Goal: Task Accomplishment & Management: Manage account settings

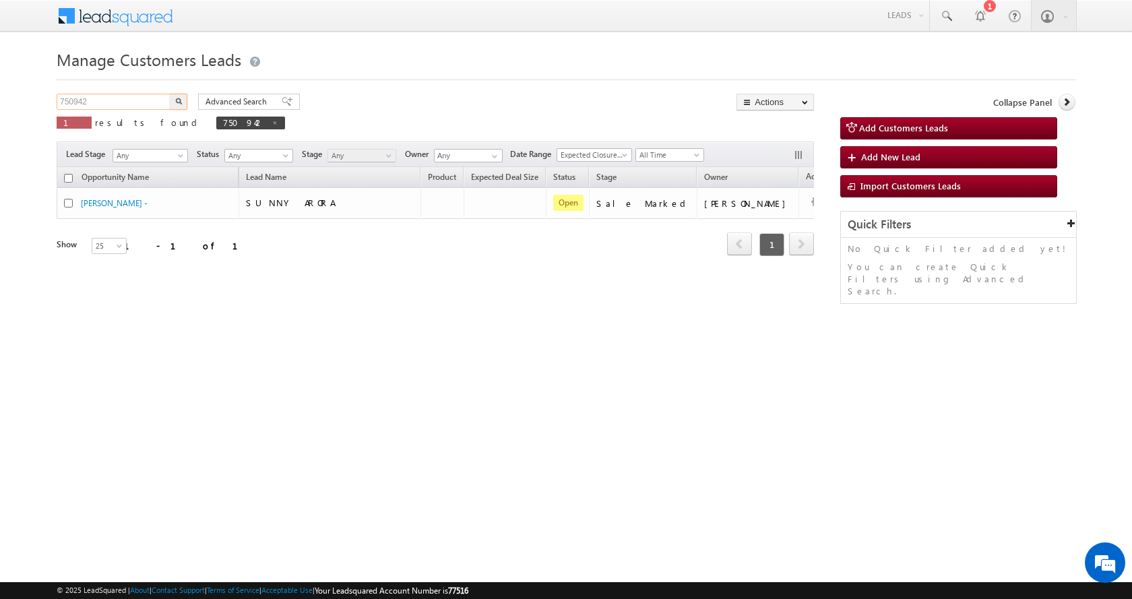
click at [77, 100] on input "750942" at bounding box center [114, 102] width 115 height 16
paste input "3396"
type input "753396"
click at [170, 94] on button "button" at bounding box center [179, 102] width 18 height 16
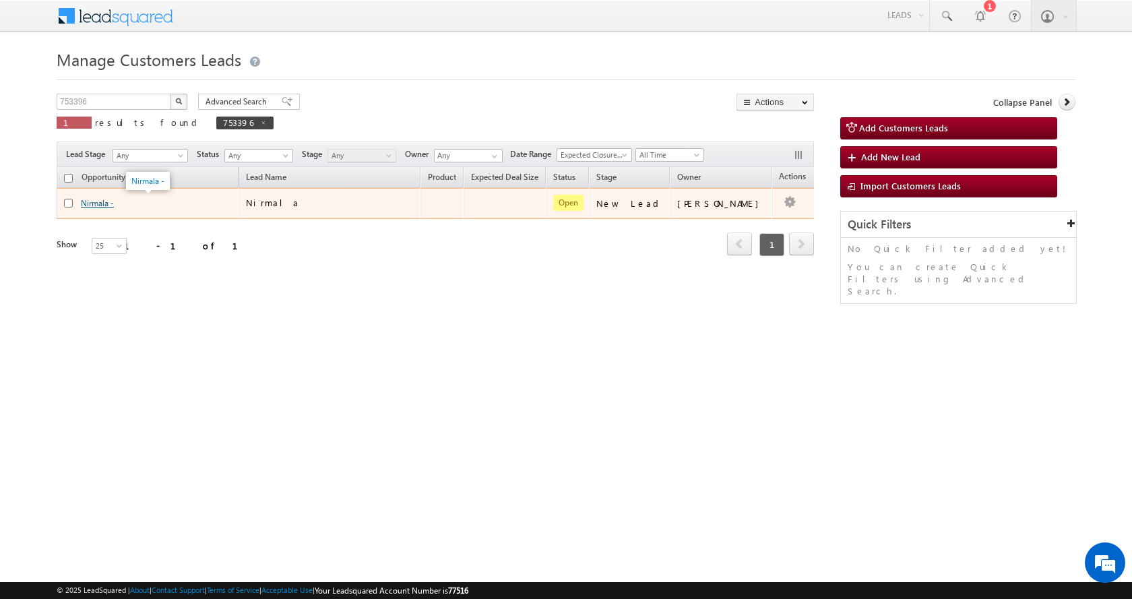
click at [95, 201] on link "Nirmala -" at bounding box center [97, 203] width 33 height 10
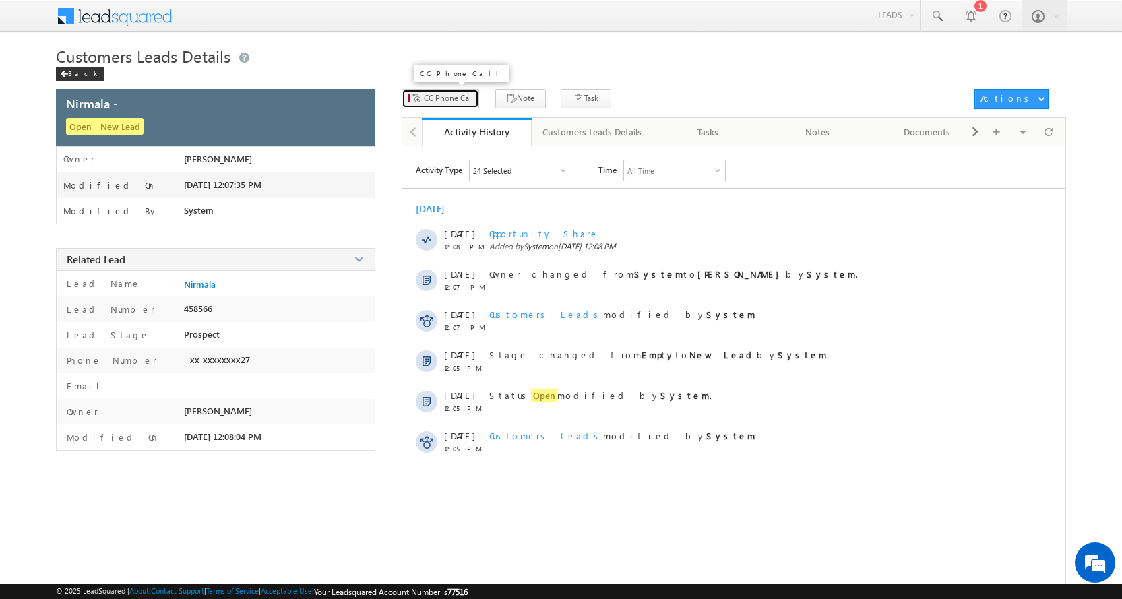
click at [447, 104] on button "CC Phone Call" at bounding box center [439, 99] width 77 height 20
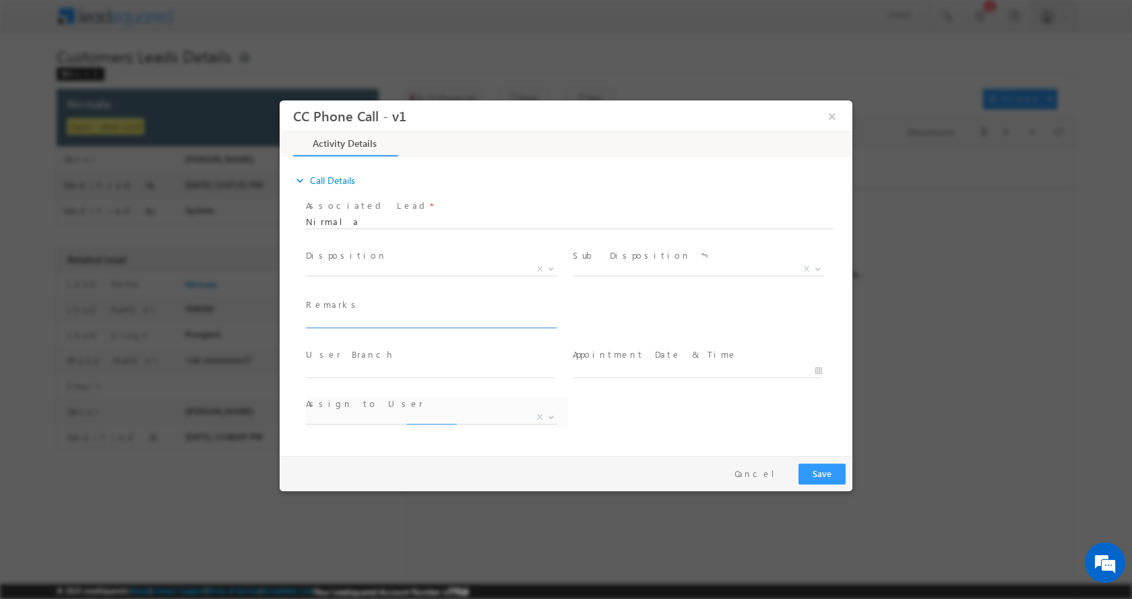
click at [343, 324] on input "text" at bounding box center [430, 320] width 249 height 13
select select "[EMAIL_ADDRESS][PERSON_NAME][DOMAIN_NAME]"
paste input "ASHOK-9917360827-P+C-LOAN-10 L-REG-PV-50 L-BUSINESS-SHOP-20-WIFE INCOME-15 K-EM…"
click at [532, 320] on input "ASHOK-9917360827-P+C-LOAN-10 L-REG-PV-50 L-BUSINESS-SHOP-20-WIFE INCOME-15 K-EM…" at bounding box center [430, 320] width 249 height 13
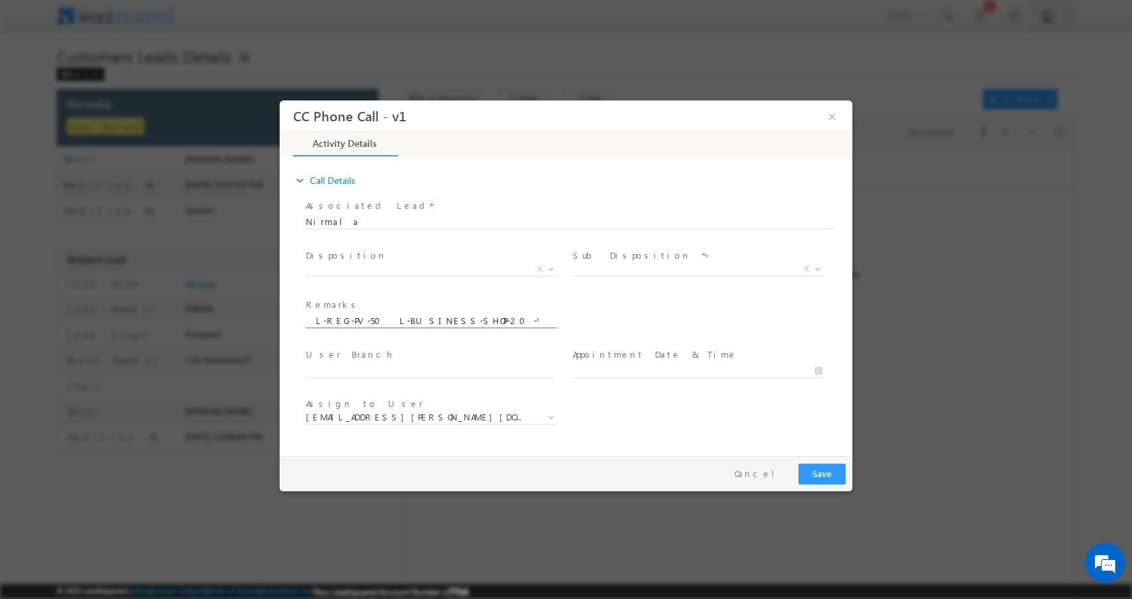
paste input "281502"
type input "ASHOK-9917360827-P+C-LOAN-10 L-REG-PV-50 L-BUSINESS-SHOP-20-WIFE INCOME-15 K-EM…"
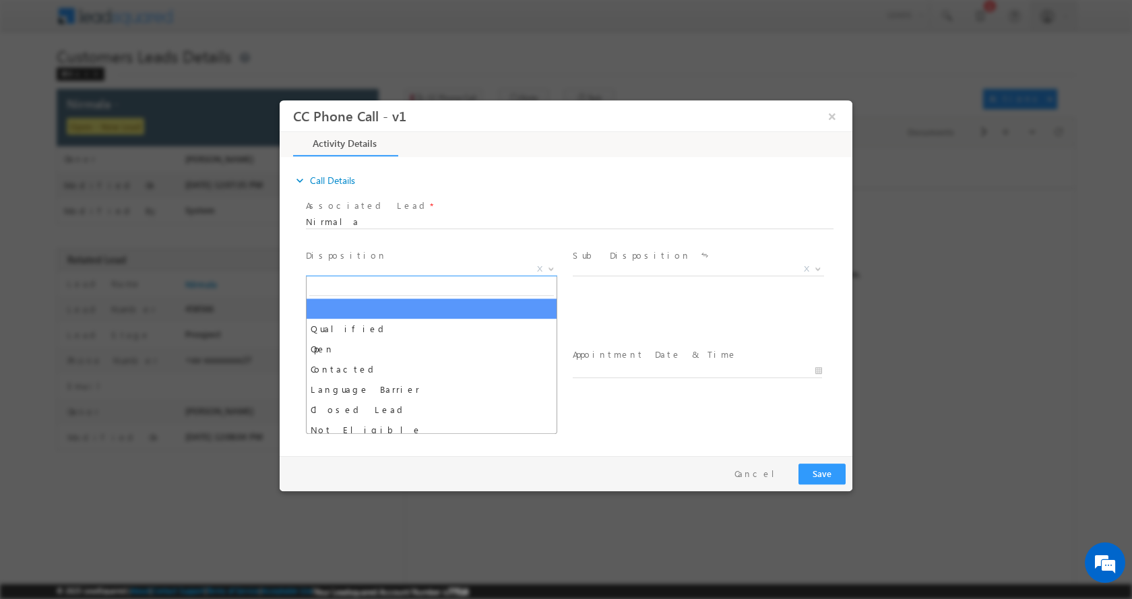
click at [553, 270] on span at bounding box center [549, 268] width 13 height 18
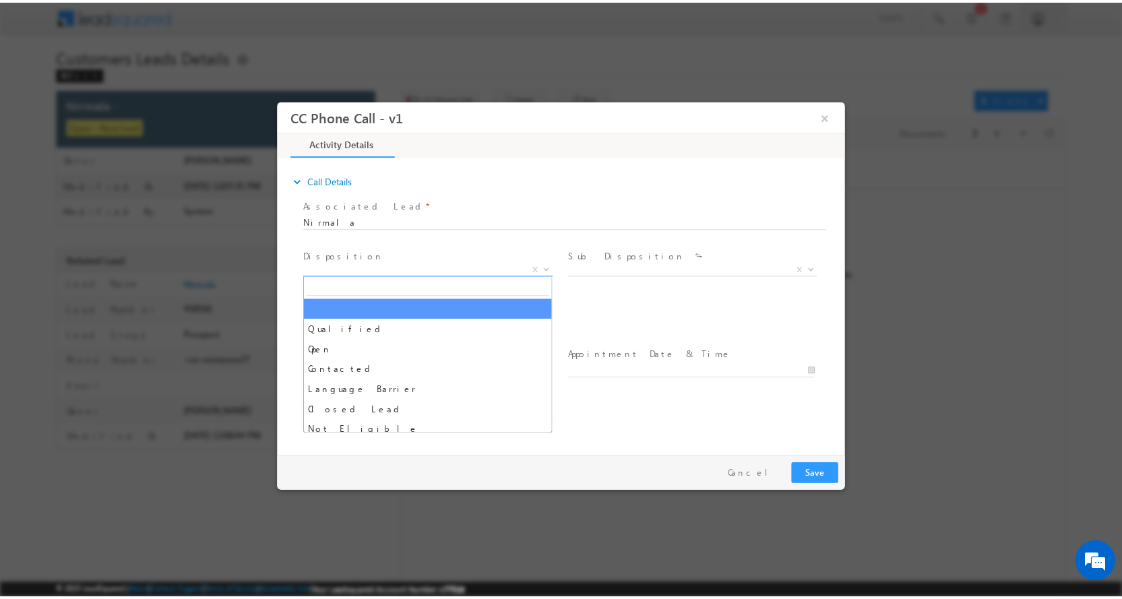
scroll to position [0, 0]
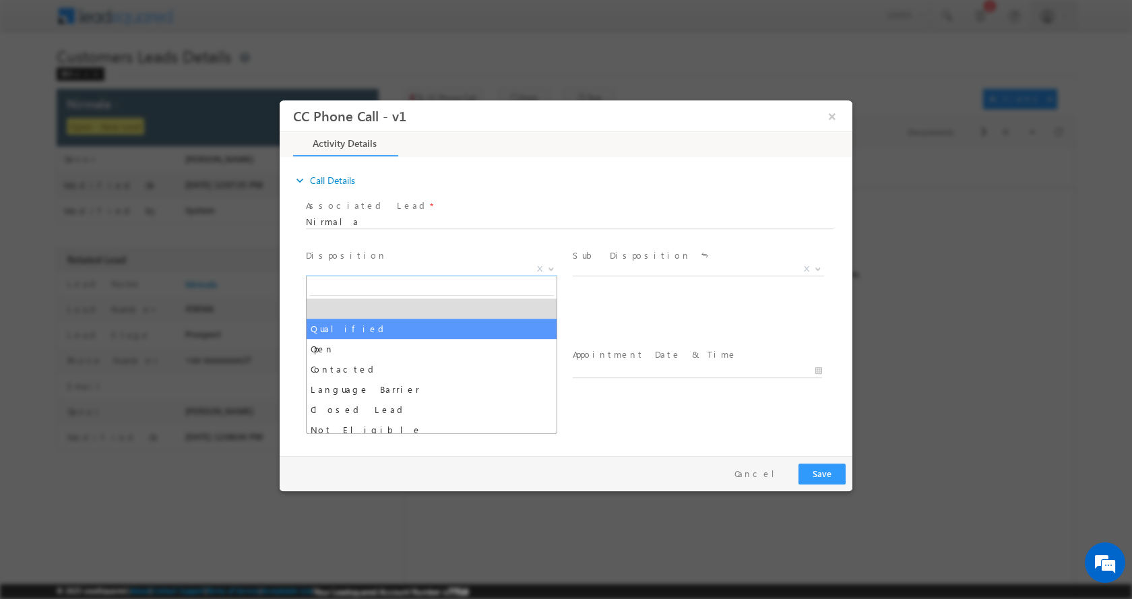
select select "Qualified"
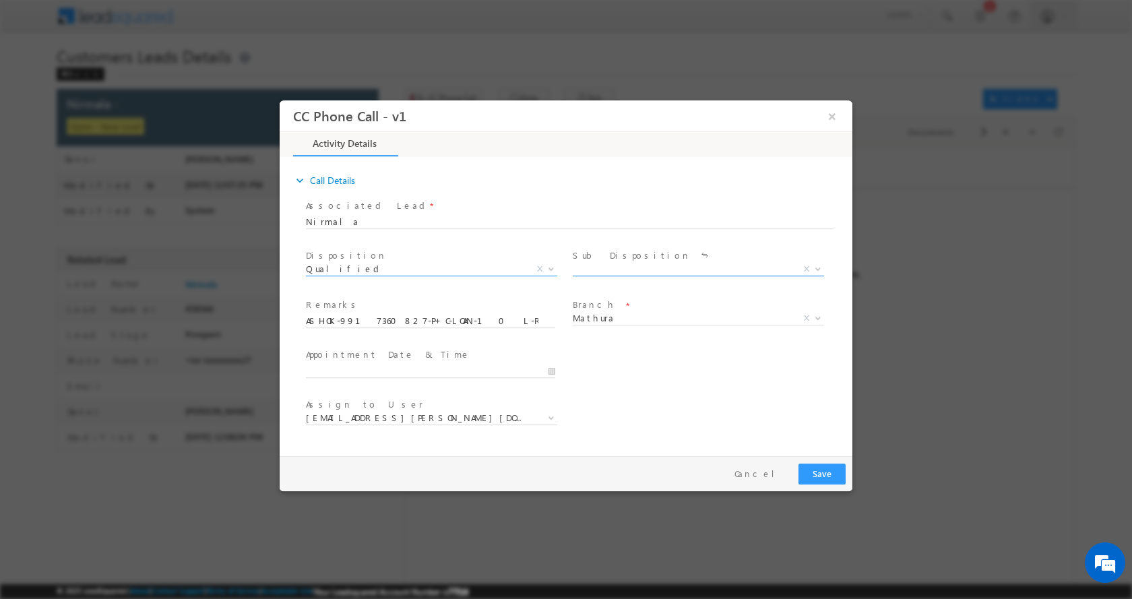
click at [819, 269] on b at bounding box center [818, 267] width 8 height 5
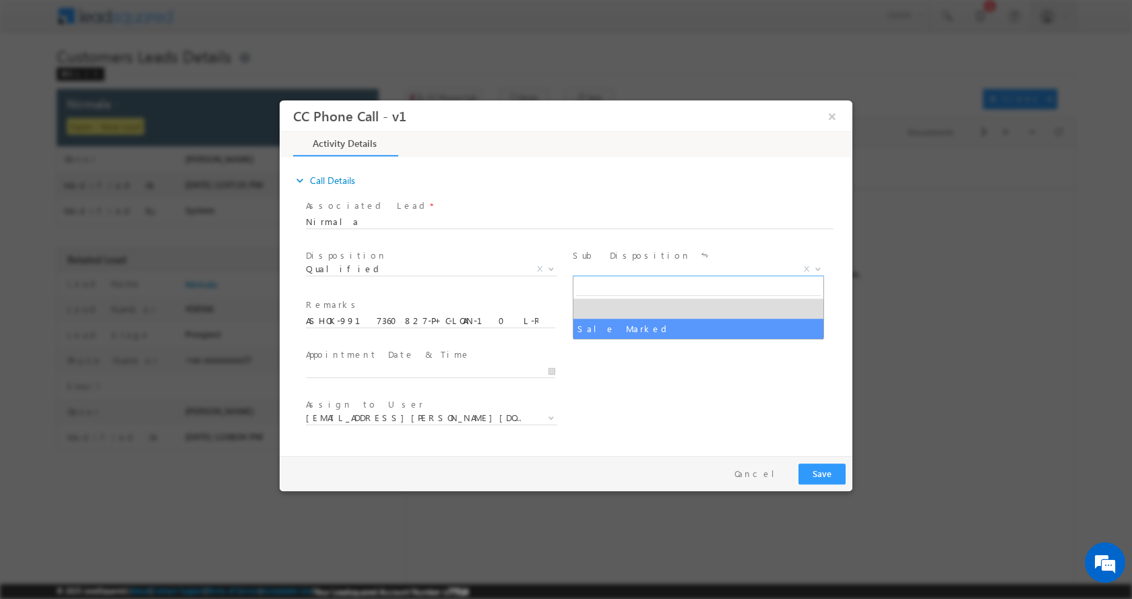
select select "Sale Marked"
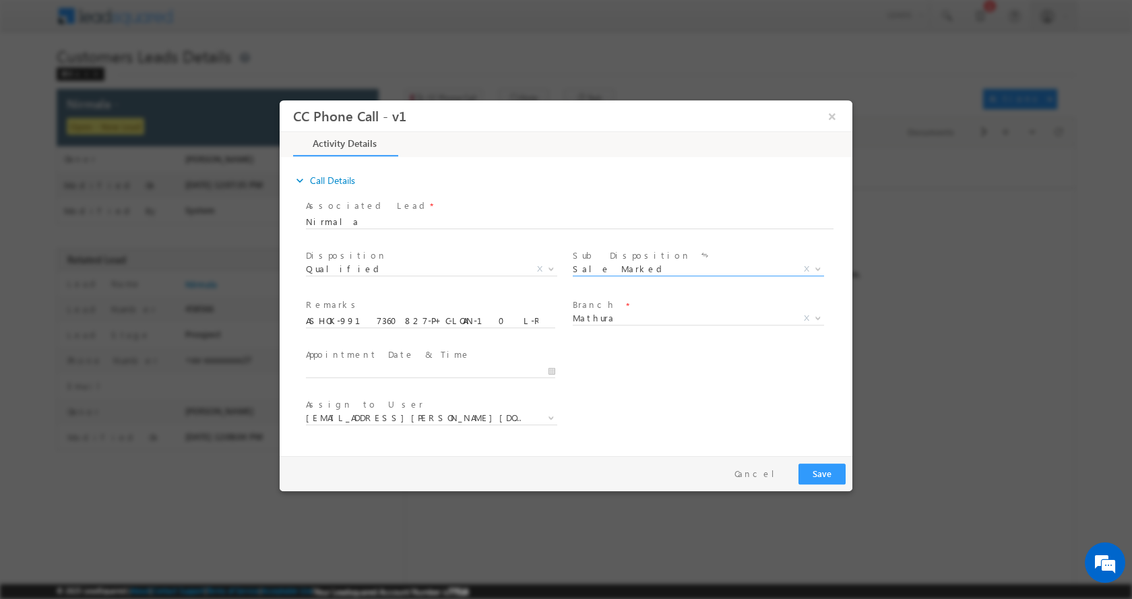
click at [556, 367] on div at bounding box center [436, 370] width 261 height 16
click at [552, 367] on input "[DATE] 12:55 PM" at bounding box center [430, 370] width 249 height 13
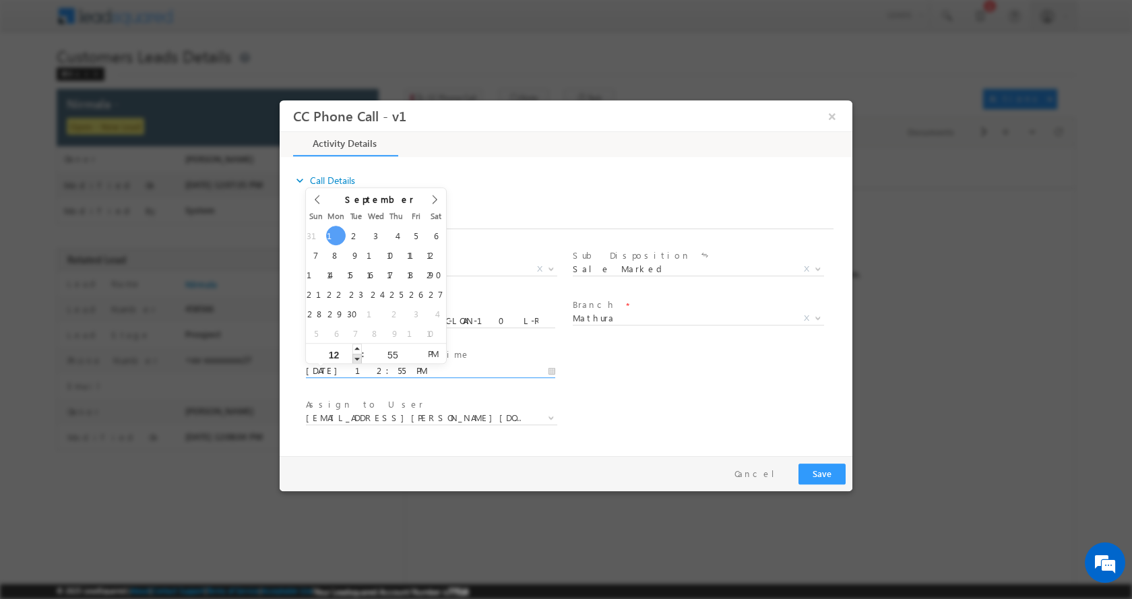
type input "[DATE] 11:55 AM"
type input "11"
click at [356, 356] on span at bounding box center [356, 358] width 9 height 10
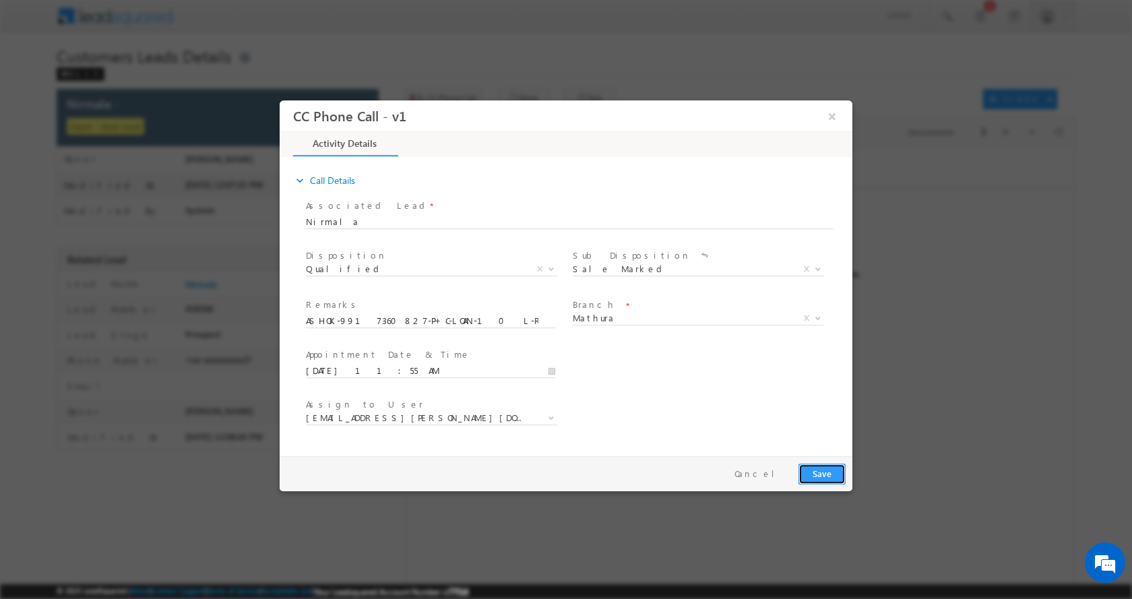
click at [839, 477] on button "Save" at bounding box center [821, 473] width 47 height 21
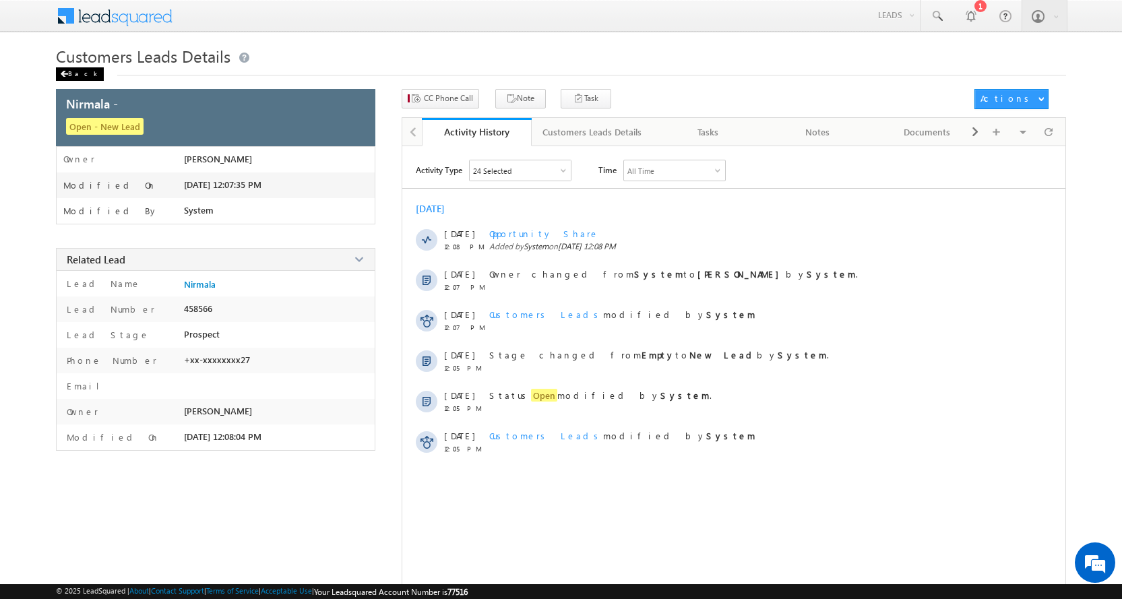
click at [77, 72] on div "Back" at bounding box center [80, 73] width 48 height 13
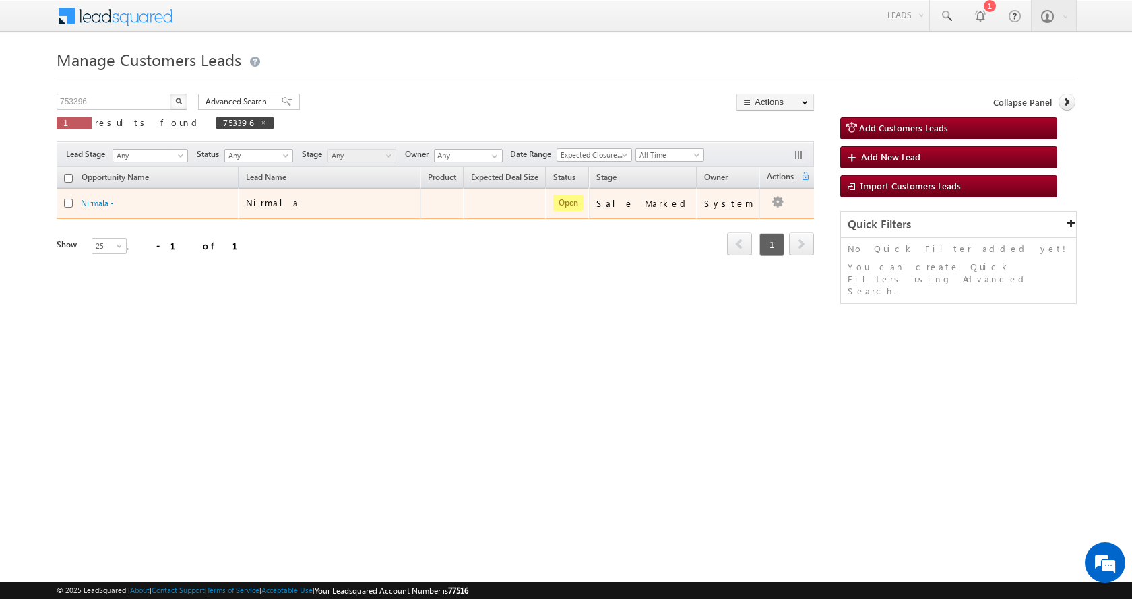
click at [777, 203] on td "Edit Change Owner Change Stage Add Activity Add Task Delete" at bounding box center [787, 203] width 56 height 31
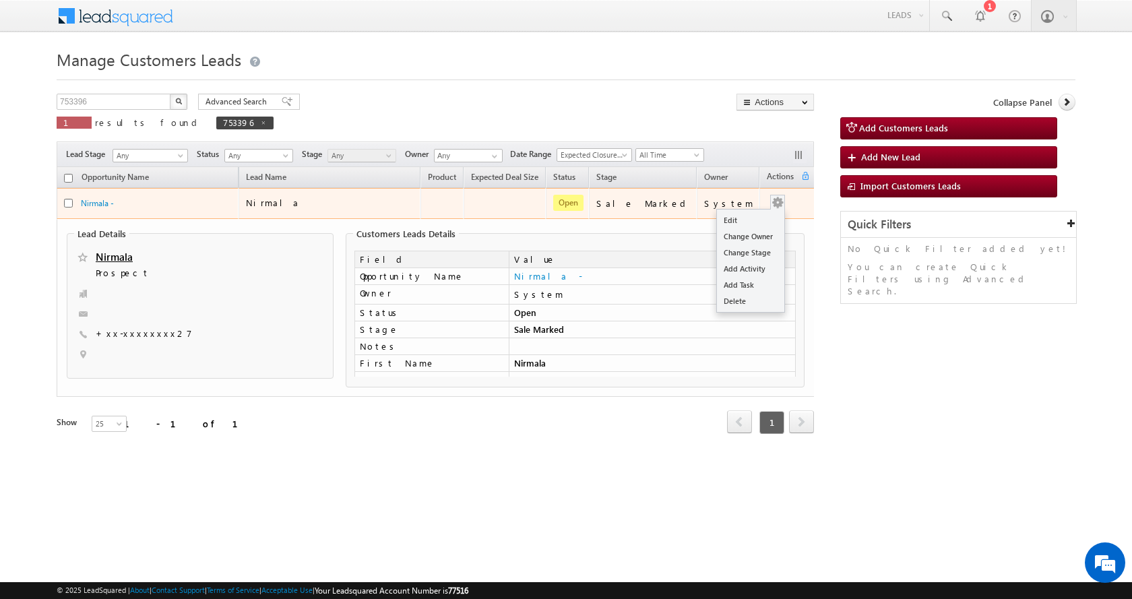
click at [771, 203] on button "button" at bounding box center [777, 202] width 13 height 13
click at [771, 206] on button "button" at bounding box center [777, 202] width 13 height 13
click at [755, 216] on link "Edit" at bounding box center [750, 220] width 67 height 16
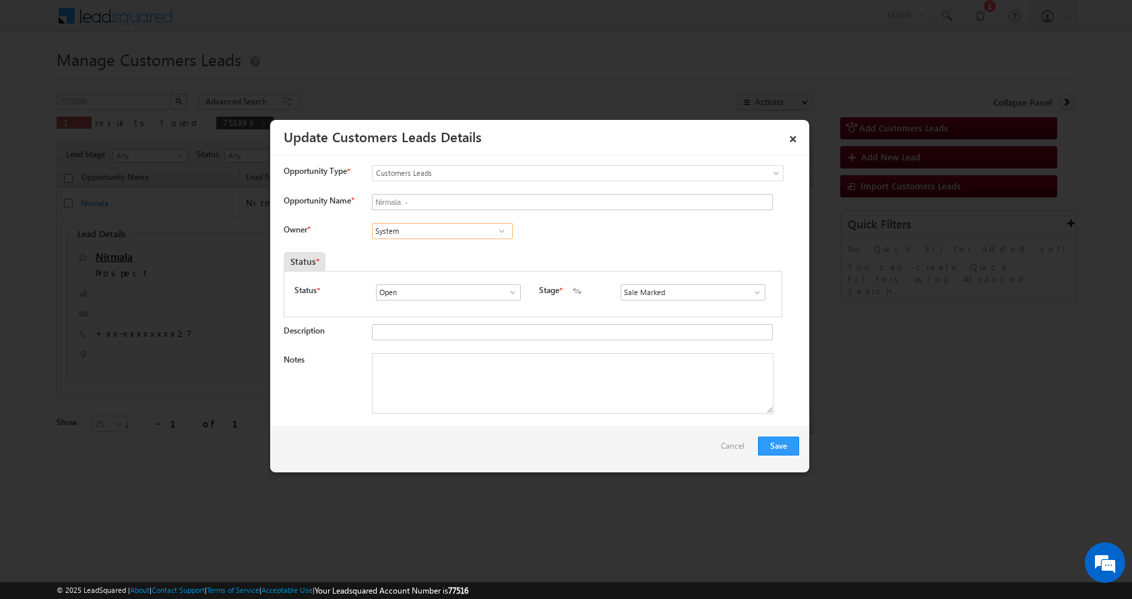
click at [414, 229] on input "System" at bounding box center [442, 231] width 141 height 16
paste input "antosh Kumar"
click at [432, 249] on link "Santosh Kumar santosh.kumar2@sgrlimited.in" at bounding box center [442, 252] width 141 height 26
type input "Santosh Kumar"
click at [469, 399] on textarea "Notes" at bounding box center [572, 383] width 401 height 61
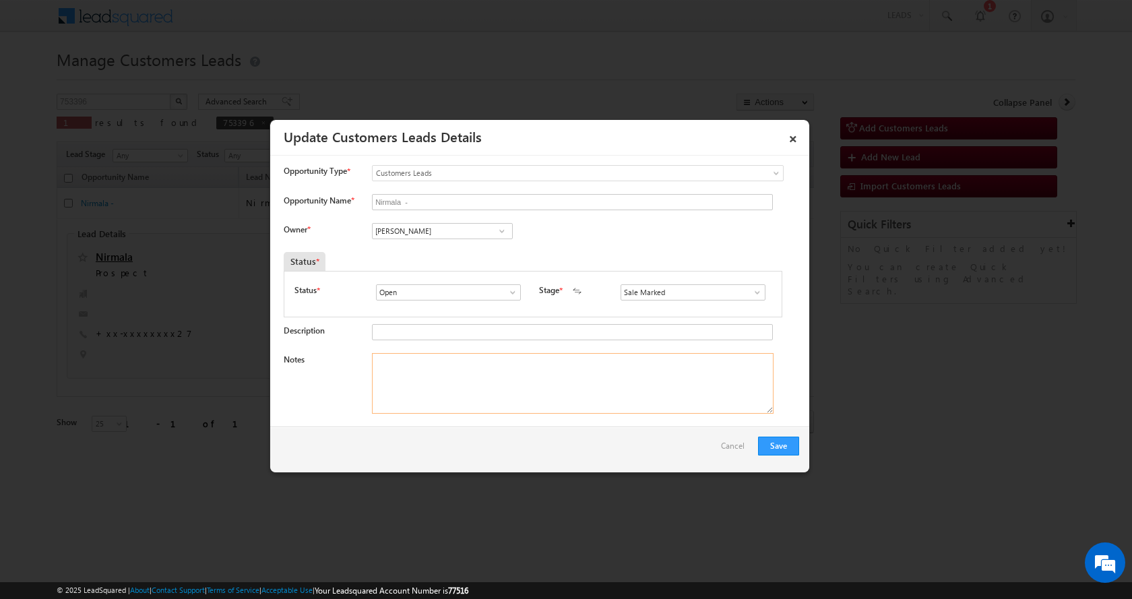
paste textarea "ASHOK-9917360827-P+C-LOAN-10 L-REG-PV-50 L-BUSINESS-SHOP-20- WIFE INCOME-15-20 …"
type textarea "ASHOK-9917360827-P+C-LOAN-10 L-REG-PV-50 L-BUSINESS-SHOP-20- WIFE INCOME-15-20 …"
click at [772, 444] on button "Save" at bounding box center [778, 446] width 41 height 19
